Goal: Information Seeking & Learning: Check status

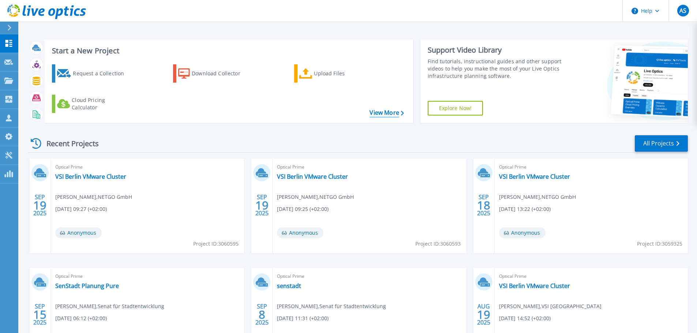
click at [374, 109] on link "View More" at bounding box center [386, 112] width 34 height 7
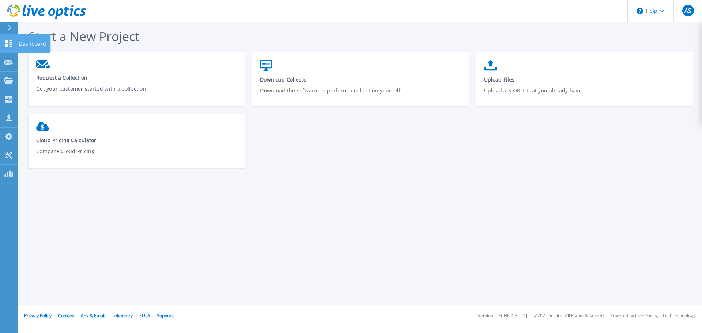
click at [7, 42] on icon at bounding box center [8, 43] width 7 height 7
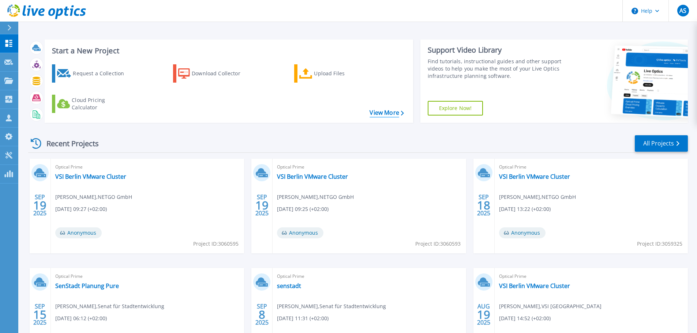
click at [384, 111] on link "View More" at bounding box center [386, 112] width 34 height 7
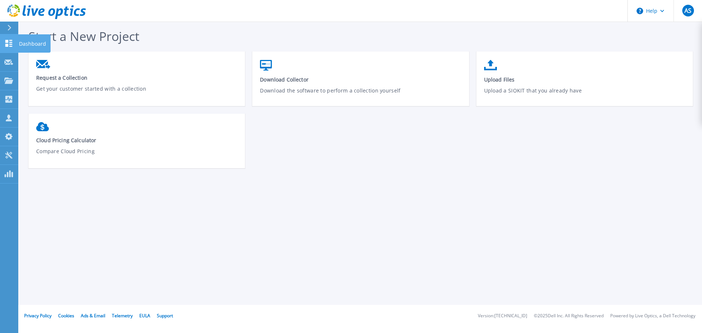
click at [12, 45] on icon at bounding box center [8, 43] width 9 height 7
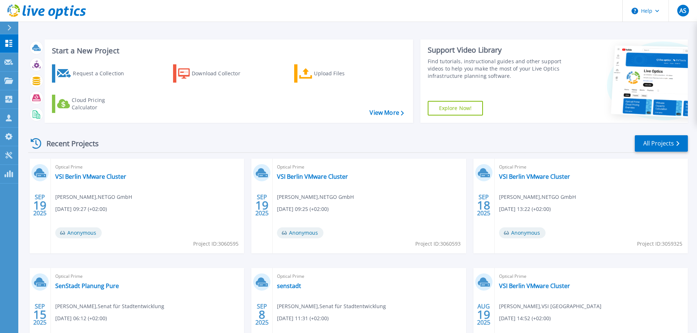
click at [54, 147] on div "Recent Projects" at bounding box center [68, 144] width 80 height 18
click at [38, 144] on icon at bounding box center [36, 143] width 11 height 11
click at [670, 144] on link "All Projects" at bounding box center [660, 143] width 53 height 16
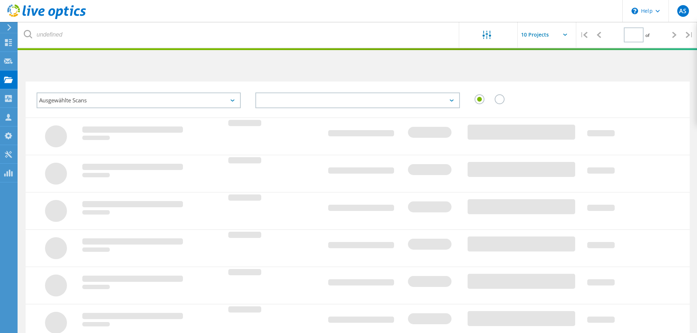
type input "1"
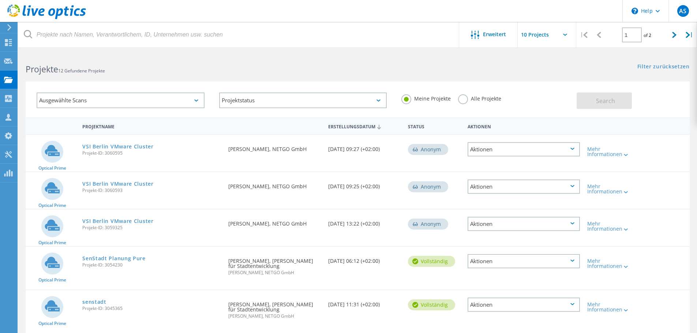
click at [462, 100] on label "Alle Projekte" at bounding box center [479, 97] width 43 height 7
click at [0, 0] on input "Alle Projekte" at bounding box center [0, 0] width 0 height 0
click at [613, 99] on span "Search" at bounding box center [605, 101] width 19 height 8
click at [197, 97] on div "Ausgewählte Scans" at bounding box center [121, 101] width 168 height 16
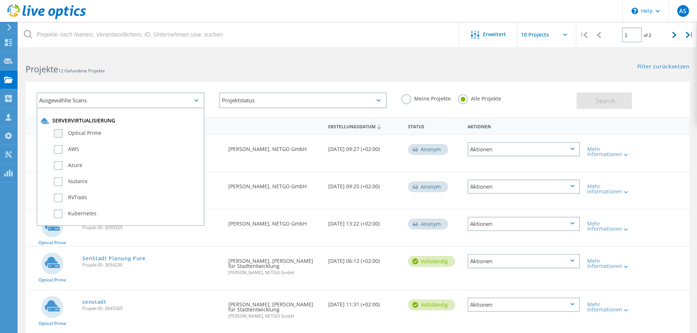
click at [57, 132] on label "Optical Prime" at bounding box center [127, 133] width 146 height 9
click at [0, 0] on input "Optical Prime" at bounding box center [0, 0] width 0 height 0
click at [591, 103] on button "Search" at bounding box center [603, 101] width 55 height 16
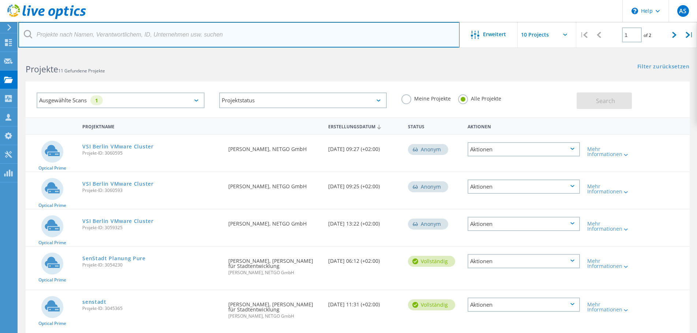
click at [69, 35] on input "text" at bounding box center [238, 35] width 441 height 26
type input "lva"
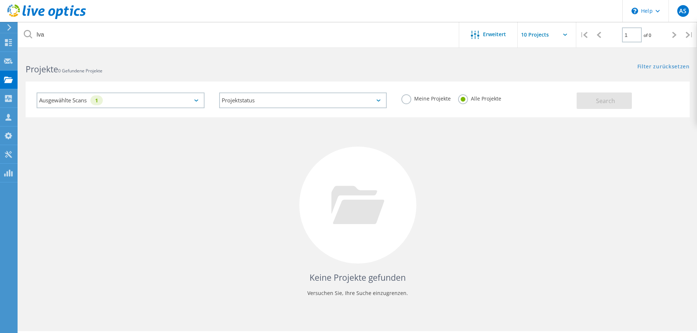
click at [193, 98] on div "Ausgewählte Scans 1" at bounding box center [121, 101] width 168 height 16
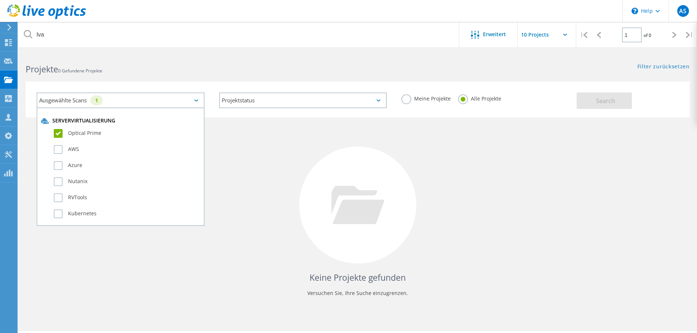
click at [57, 131] on label "Optical Prime" at bounding box center [127, 133] width 146 height 9
click at [0, 0] on input "Optical Prime" at bounding box center [0, 0] width 0 height 0
click at [603, 91] on div "Search" at bounding box center [630, 97] width 109 height 24
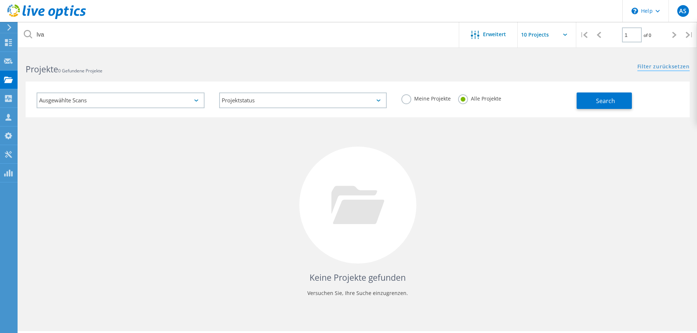
click at [662, 64] on link "Filter zurücksetzen" at bounding box center [663, 67] width 52 height 6
click at [7, 44] on use at bounding box center [8, 42] width 7 height 7
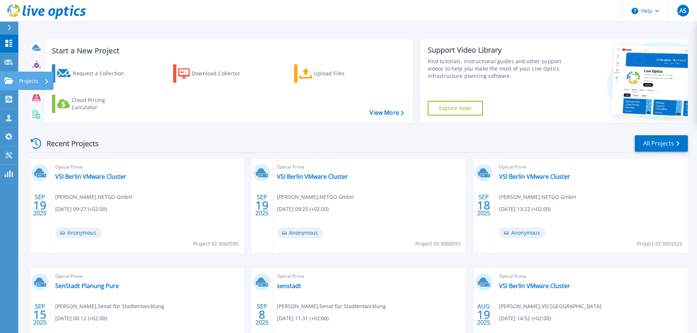
click at [9, 79] on icon at bounding box center [8, 81] width 9 height 6
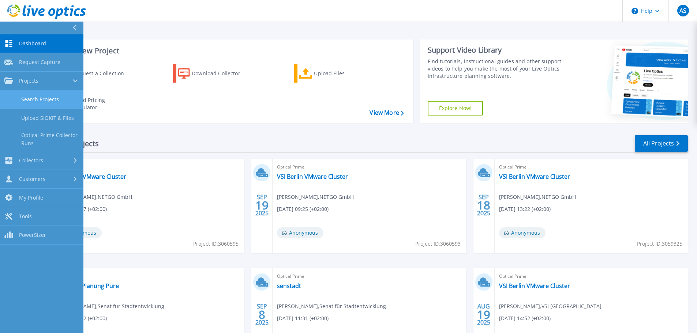
click at [39, 96] on link "Search Projects" at bounding box center [41, 99] width 83 height 19
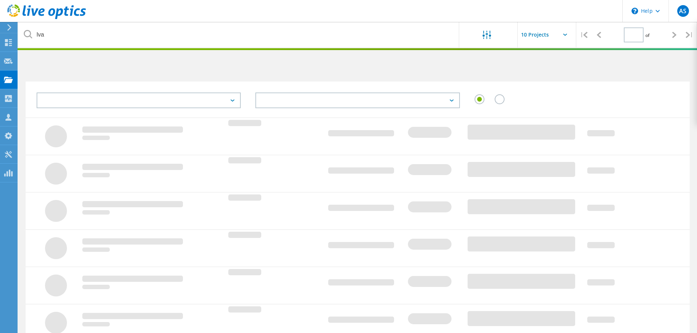
type input "1"
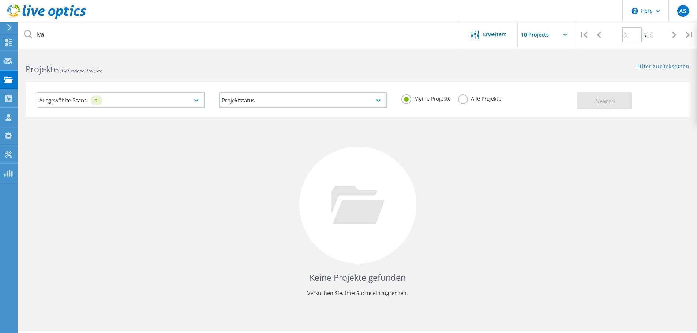
click at [462, 99] on label "Alle Projekte" at bounding box center [479, 97] width 43 height 7
click at [0, 0] on input "Alle Projekte" at bounding box center [0, 0] width 0 height 0
click at [194, 103] on div "Ausgewählte Scans 1" at bounding box center [121, 101] width 168 height 16
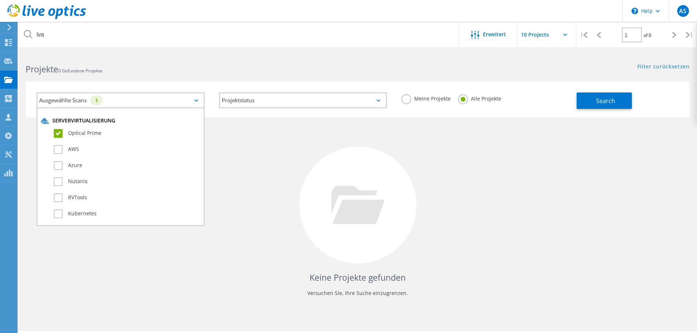
click at [59, 134] on label "Optical Prime" at bounding box center [127, 133] width 146 height 9
click at [0, 0] on input "Optical Prime" at bounding box center [0, 0] width 0 height 0
click at [615, 101] on button "Search" at bounding box center [603, 101] width 55 height 16
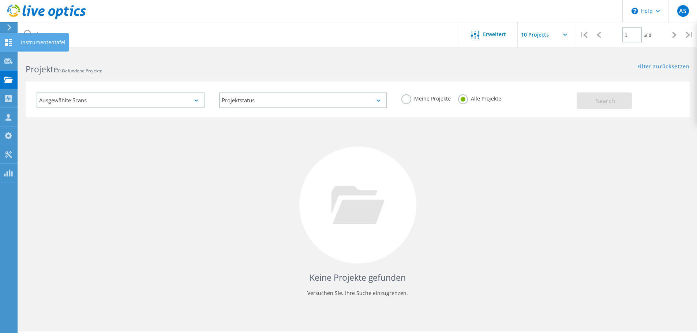
click at [11, 43] on use at bounding box center [8, 42] width 7 height 7
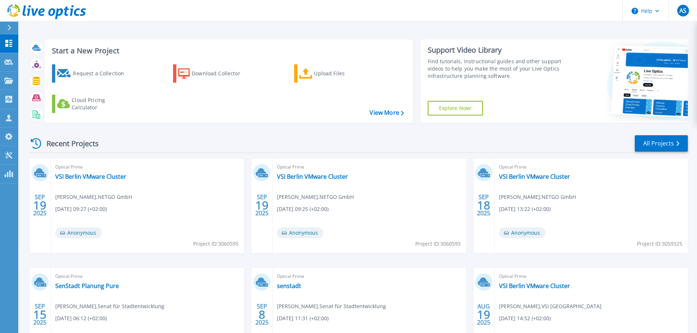
click at [142, 208] on div "Optical Prime VSI Berlin VMware Cluster [PERSON_NAME] , NETGO GmbH [DATE] 09:27…" at bounding box center [147, 206] width 193 height 95
click at [101, 180] on link "VSI Berlin VMware Cluster" at bounding box center [90, 176] width 71 height 7
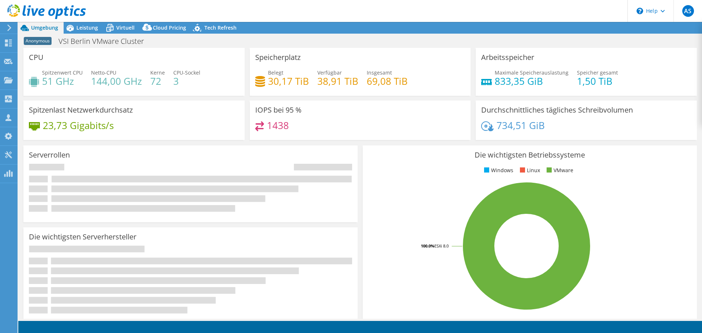
select select "USD"
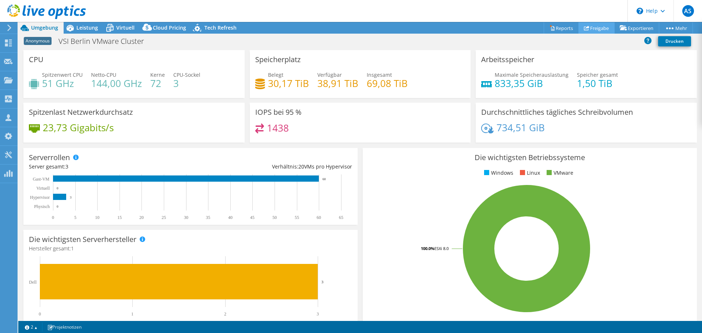
click at [589, 29] on link "Freigabe" at bounding box center [596, 27] width 36 height 11
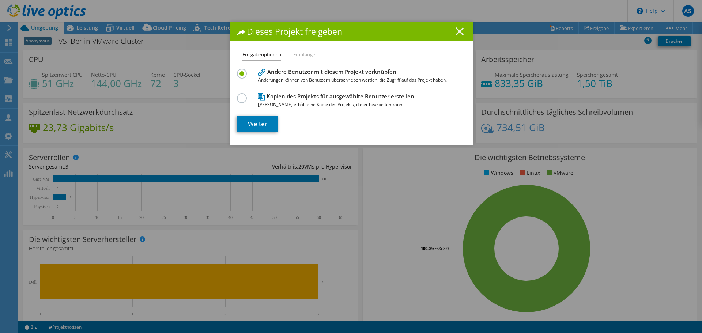
click at [456, 31] on icon at bounding box center [460, 31] width 8 height 8
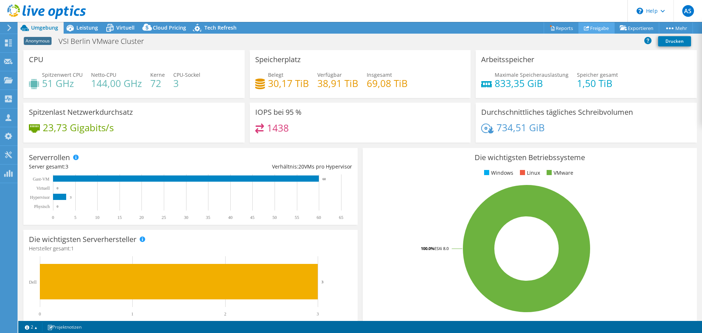
click at [593, 26] on link "Freigabe" at bounding box center [596, 27] width 36 height 11
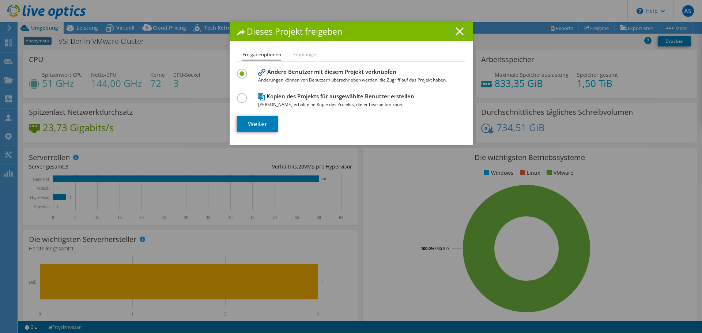
click at [456, 31] on icon at bounding box center [460, 31] width 8 height 8
